Goal: Task Accomplishment & Management: Manage account settings

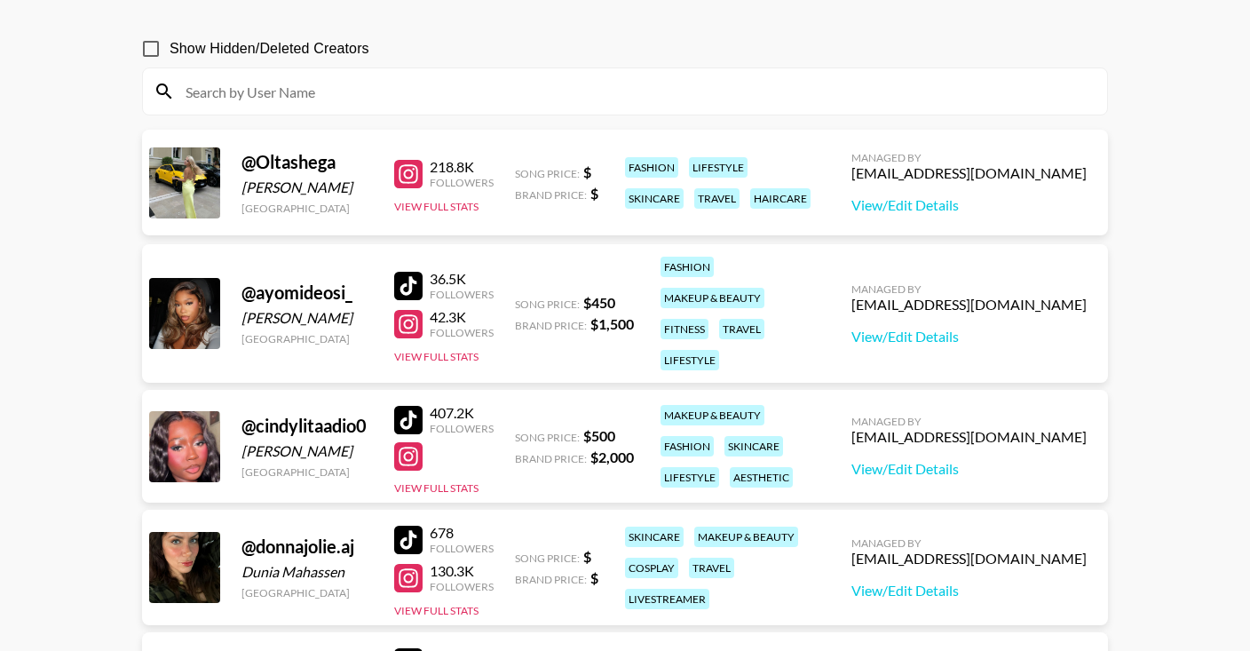
scroll to position [140, 0]
click at [892, 341] on link "View/Edit Details" at bounding box center [969, 337] width 235 height 18
click at [898, 340] on link "View/Edit Details" at bounding box center [969, 337] width 235 height 18
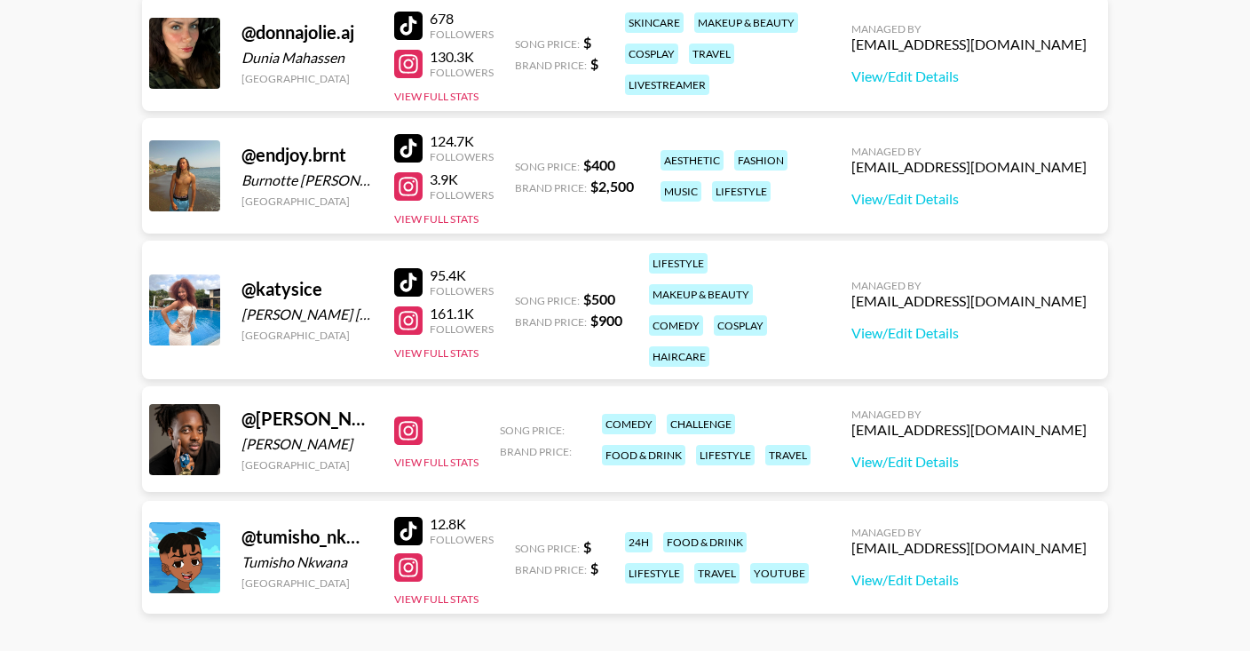
scroll to position [630, 0]
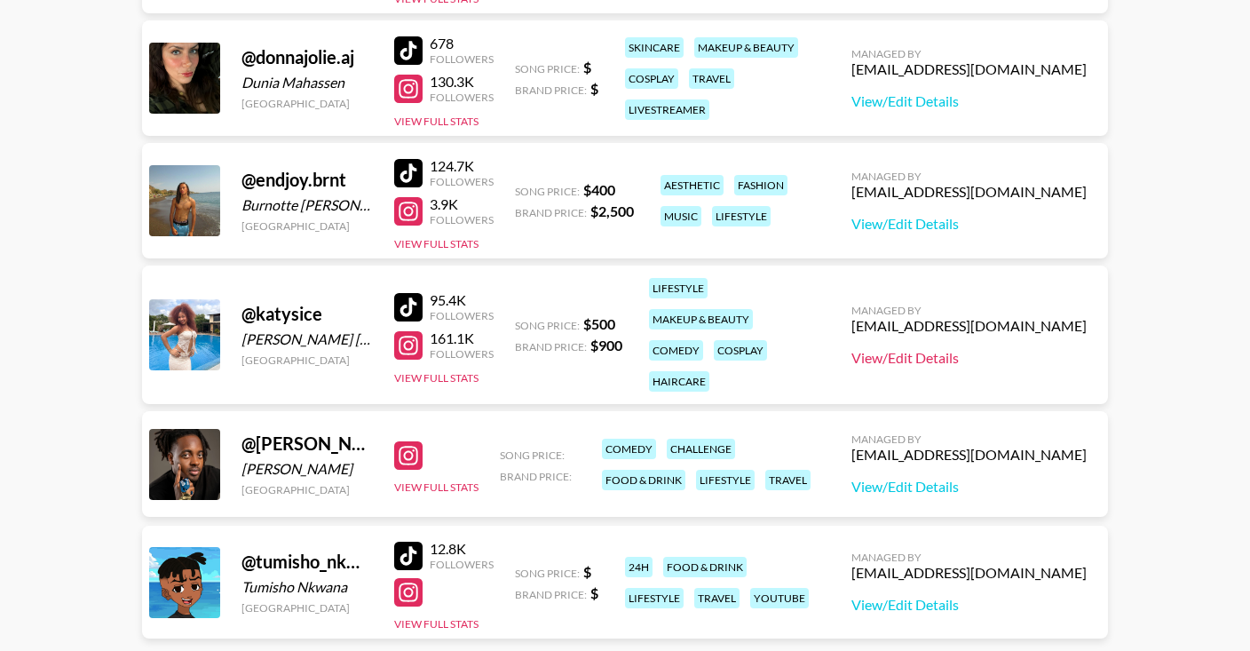
click at [881, 357] on link "View/Edit Details" at bounding box center [969, 358] width 235 height 18
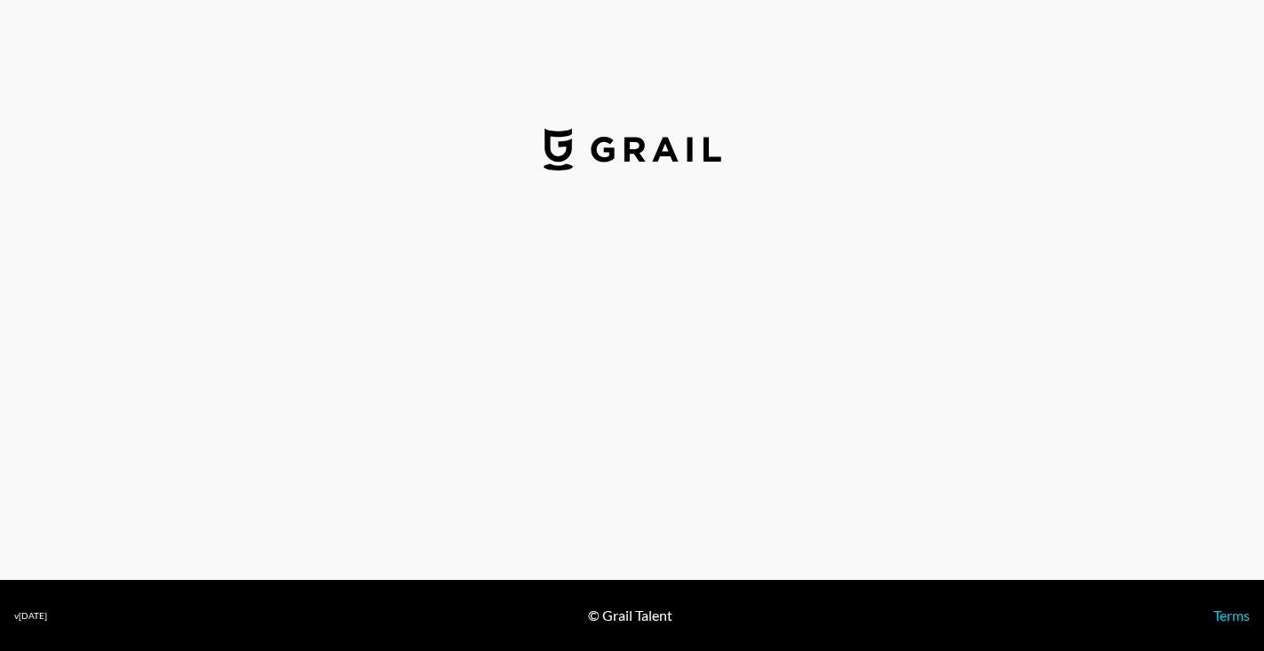
select select "USD"
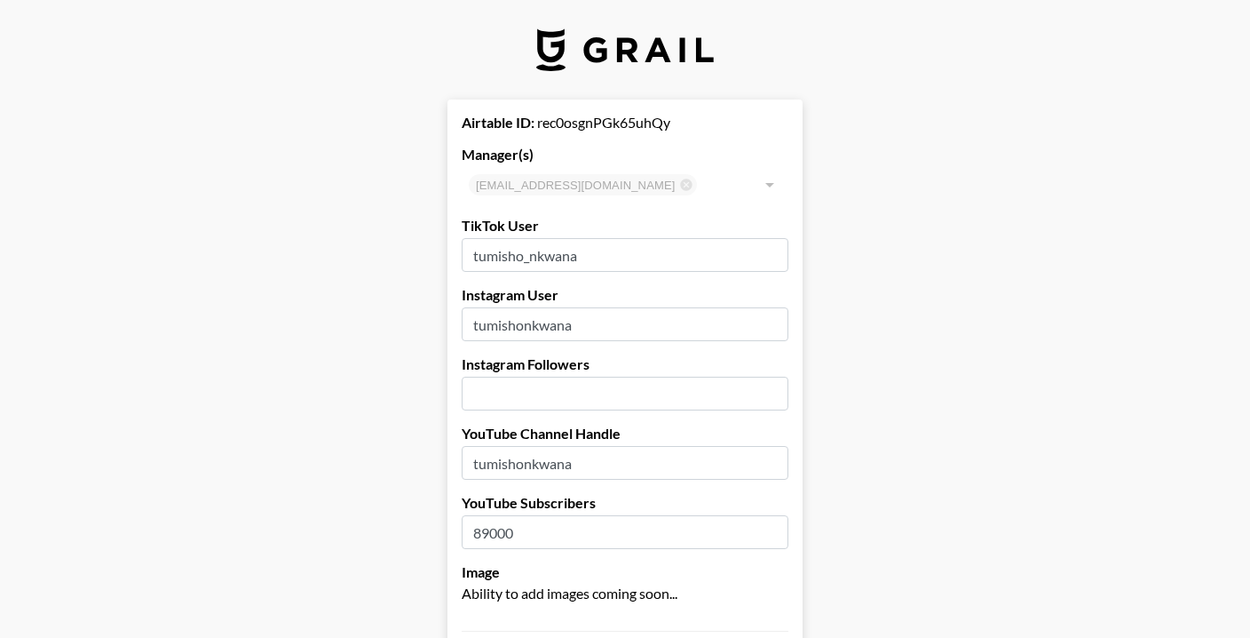
select select "USD"
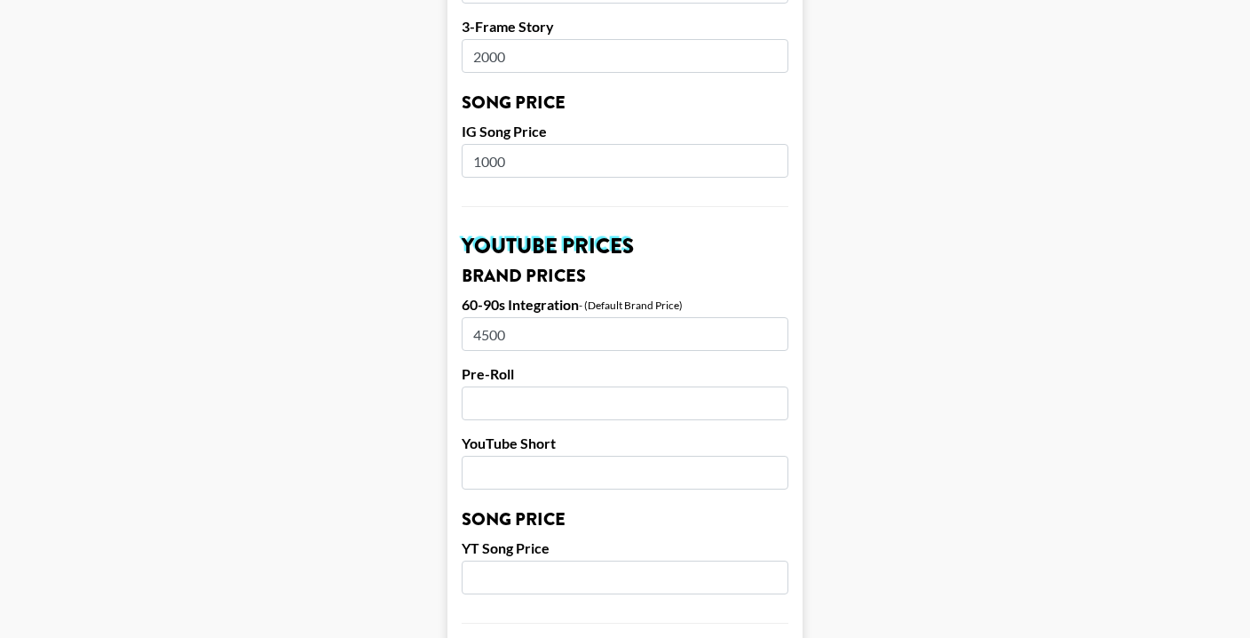
scroll to position [1085, 0]
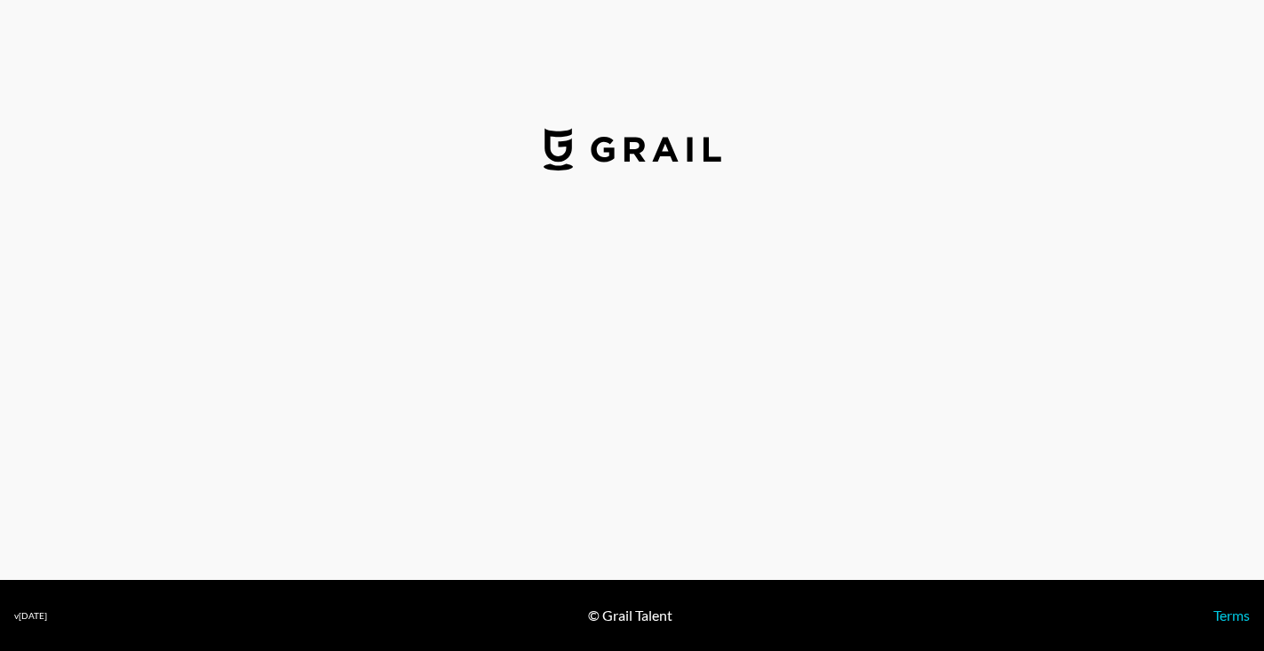
select select "USD"
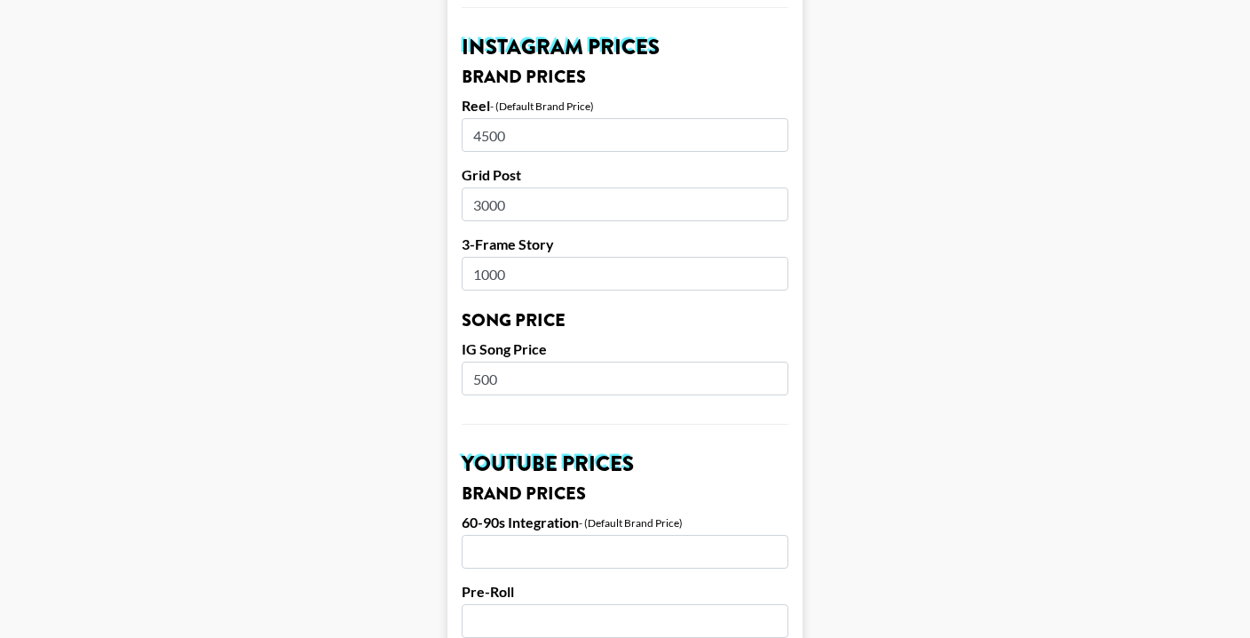
scroll to position [824, 0]
